Goal: Find specific page/section: Find specific page/section

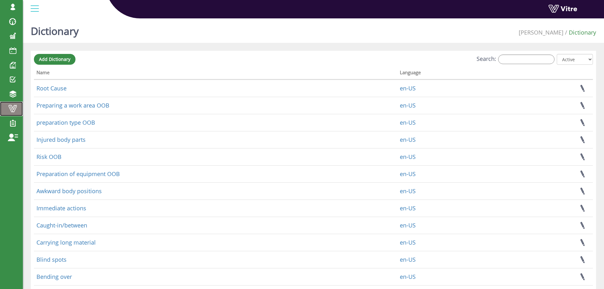
click at [15, 109] on span at bounding box center [13, 109] width 16 height 8
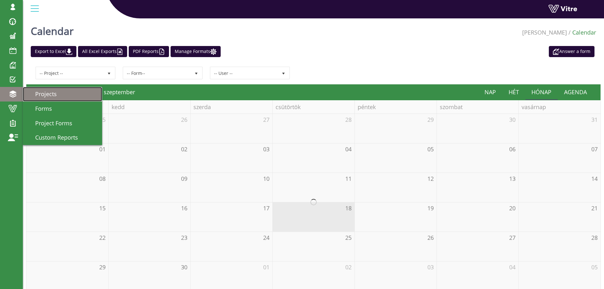
click at [45, 96] on span "Projects" at bounding box center [42, 94] width 29 height 8
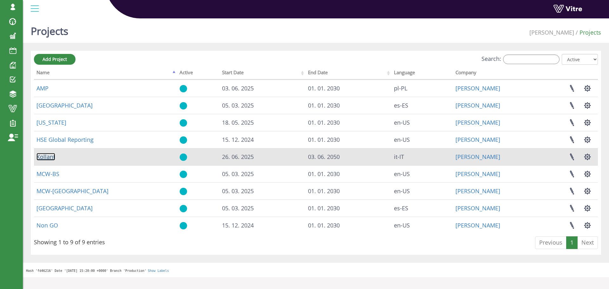
click at [47, 156] on link "Kollant" at bounding box center [45, 157] width 19 height 8
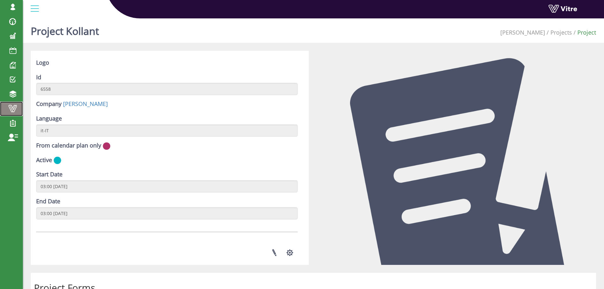
click at [13, 106] on span at bounding box center [13, 109] width 16 height 8
